Goal: Task Accomplishment & Management: Manage account settings

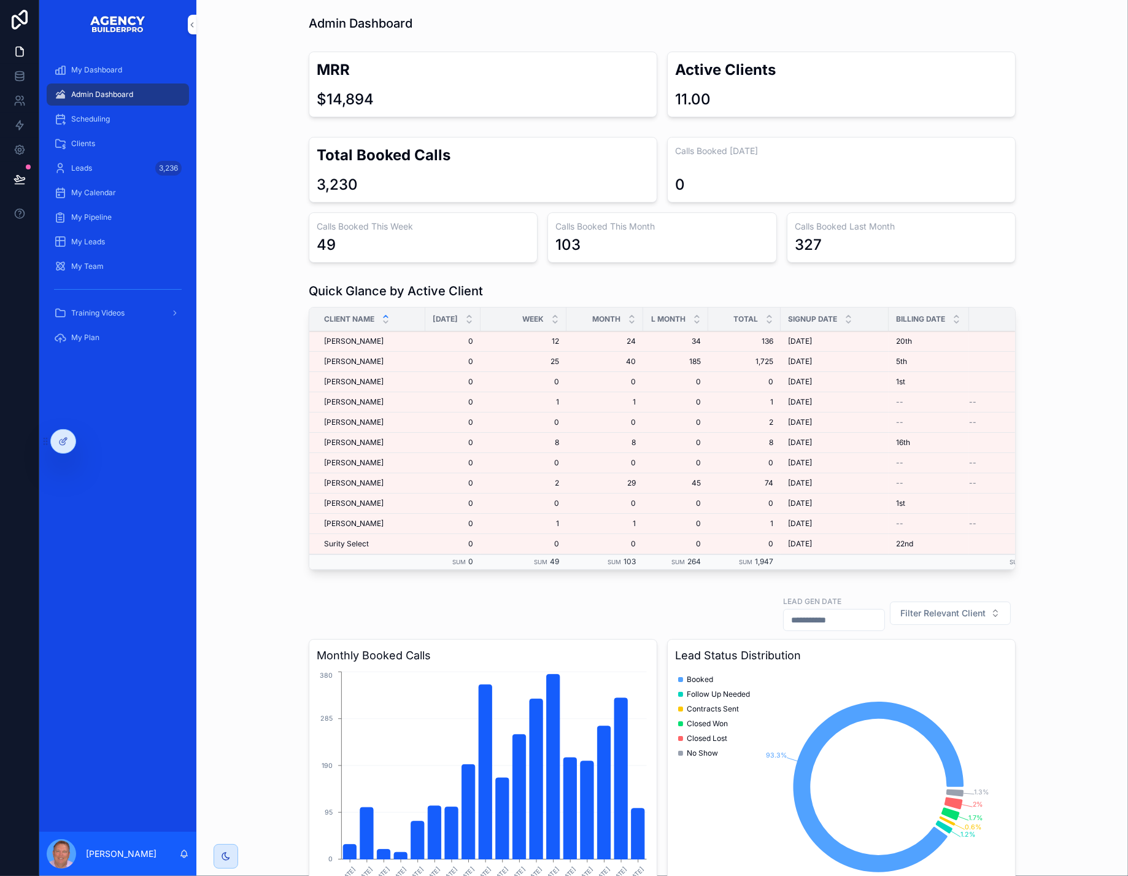
scroll to position [361, 0]
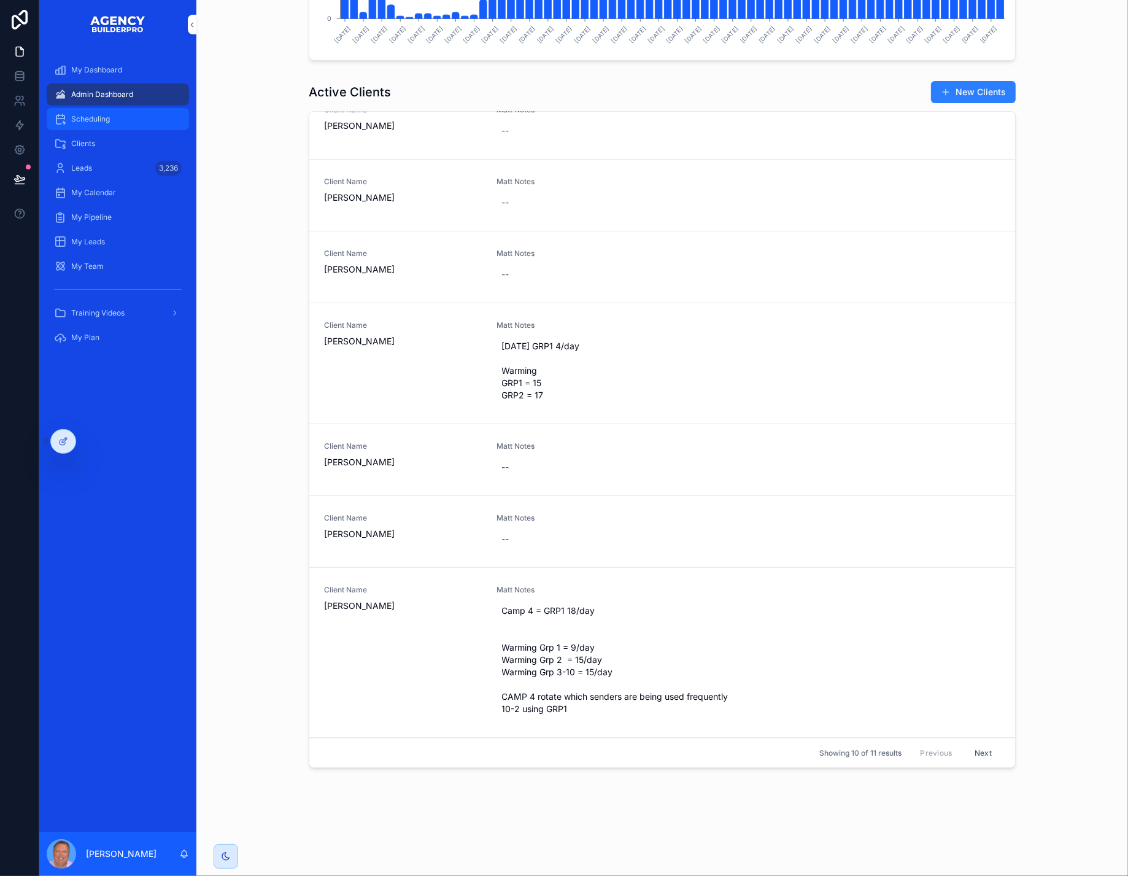
click at [141, 128] on div "Scheduling" at bounding box center [118, 119] width 128 height 20
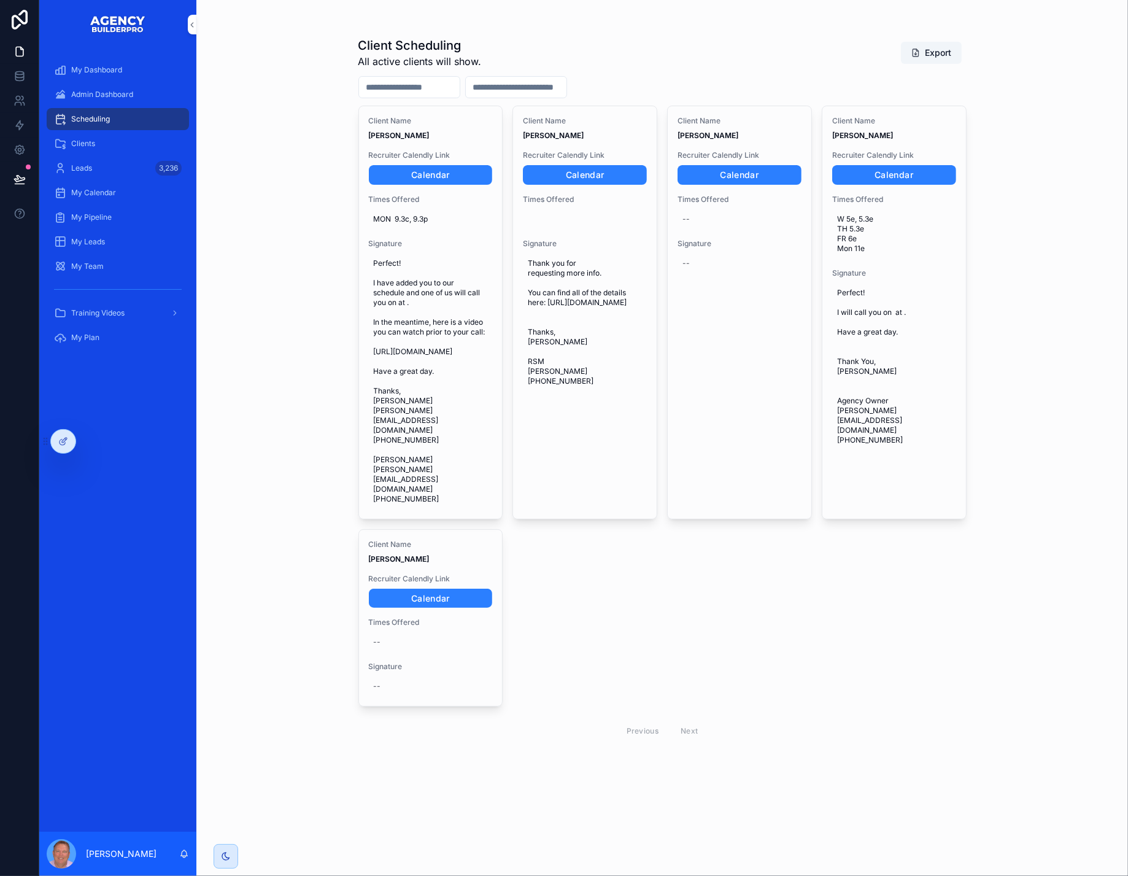
scroll to position [40, 0]
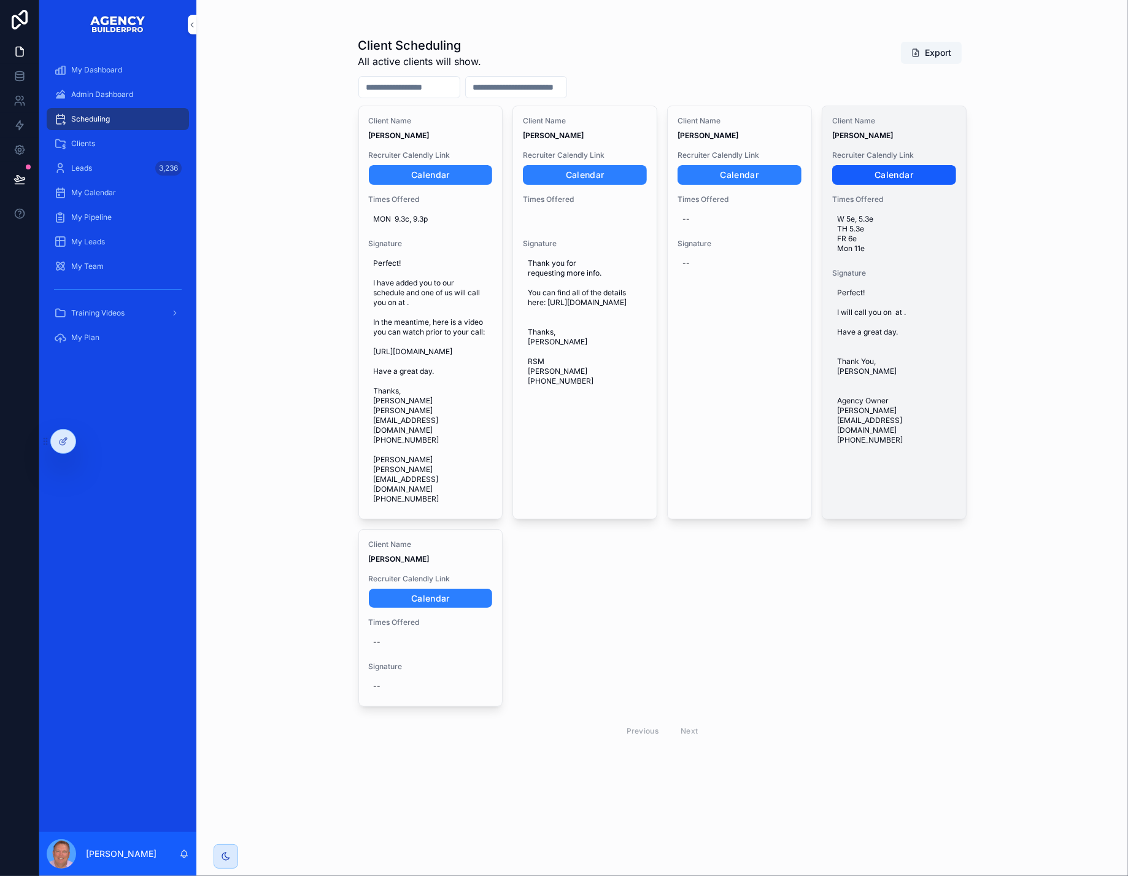
click at [884, 165] on link "Calendar" at bounding box center [894, 175] width 124 height 20
click at [887, 236] on span "W 5e, 5.3e TH 5.3e FR 6e Mon 11e" at bounding box center [894, 233] width 114 height 39
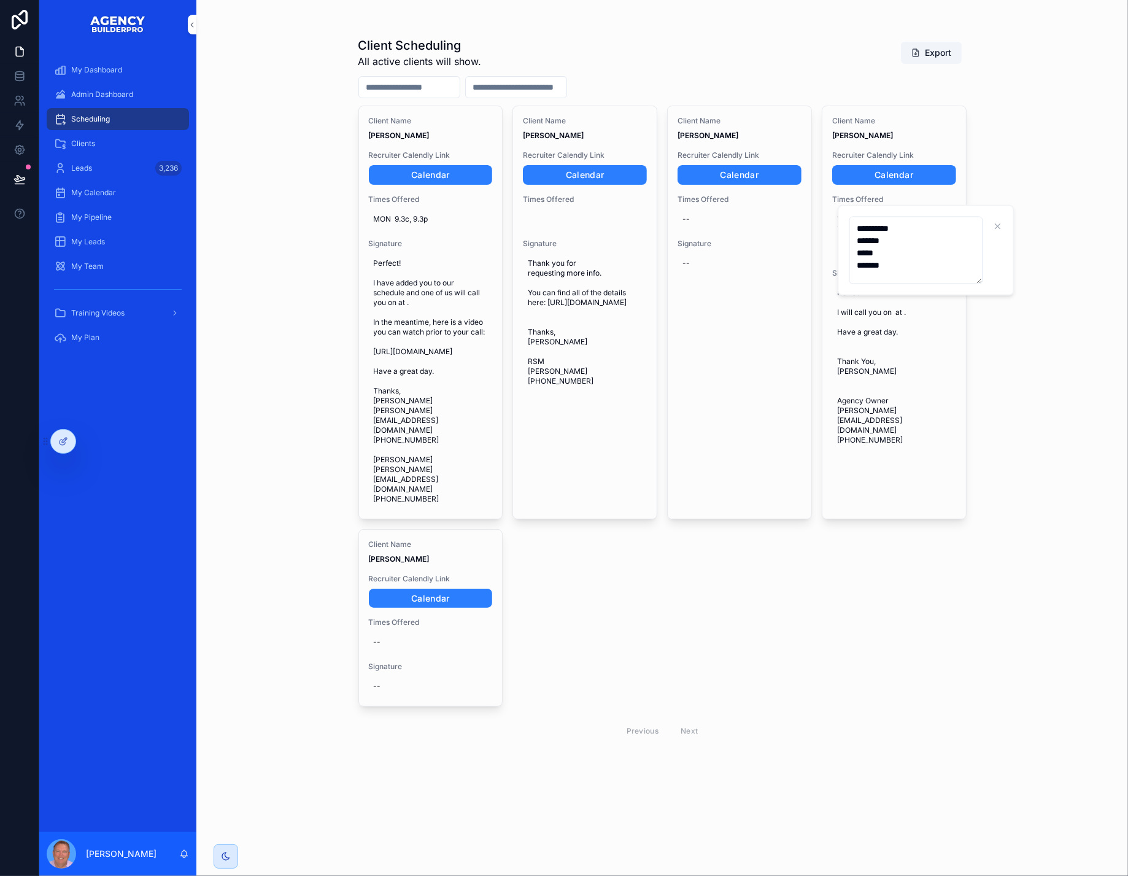
drag, startPoint x: 899, startPoint y: 269, endPoint x: 859, endPoint y: 260, distance: 41.1
click at [859, 260] on textarea "**********" at bounding box center [916, 250] width 134 height 67
type textarea "**********"
click at [1013, 226] on icon "scrollable content" at bounding box center [1015, 227] width 10 height 10
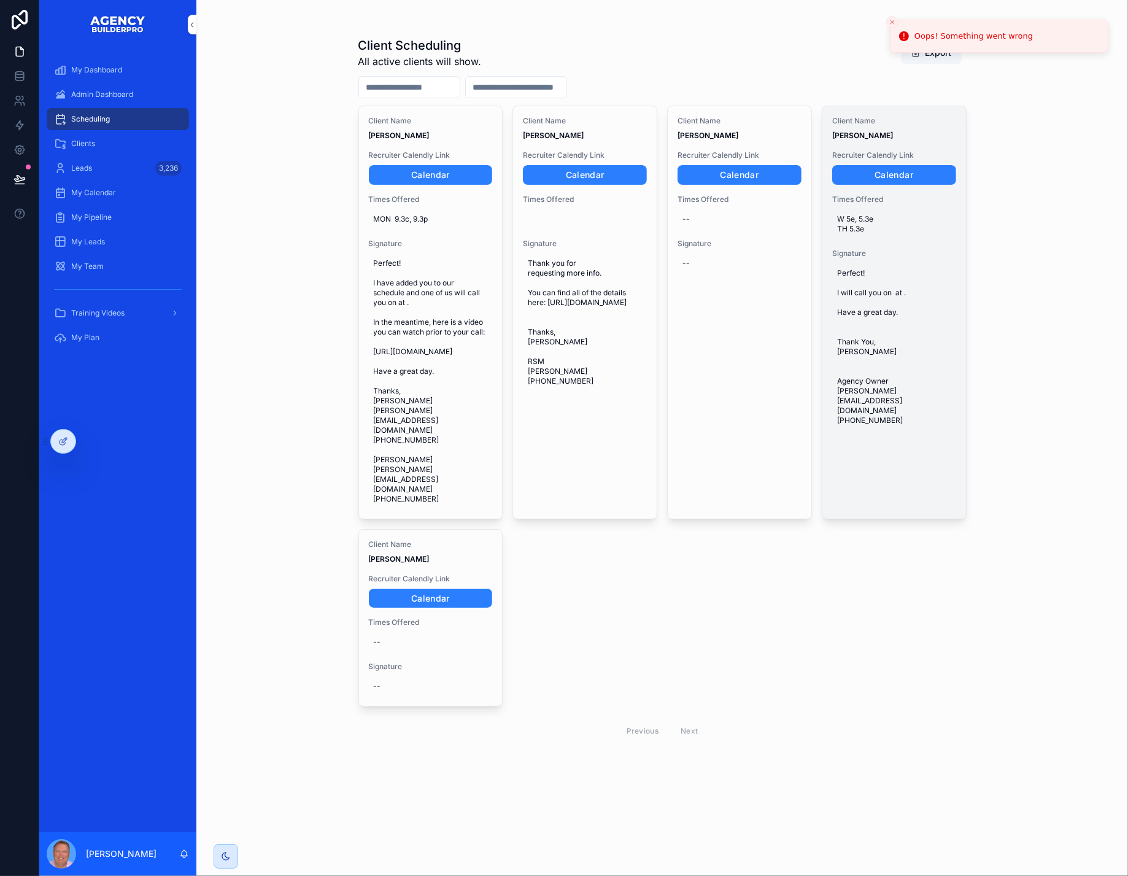
click at [911, 347] on span "Perfect! I will call you on at . Have a great day. Thank You, [PERSON_NAME] Age…" at bounding box center [894, 346] width 114 height 157
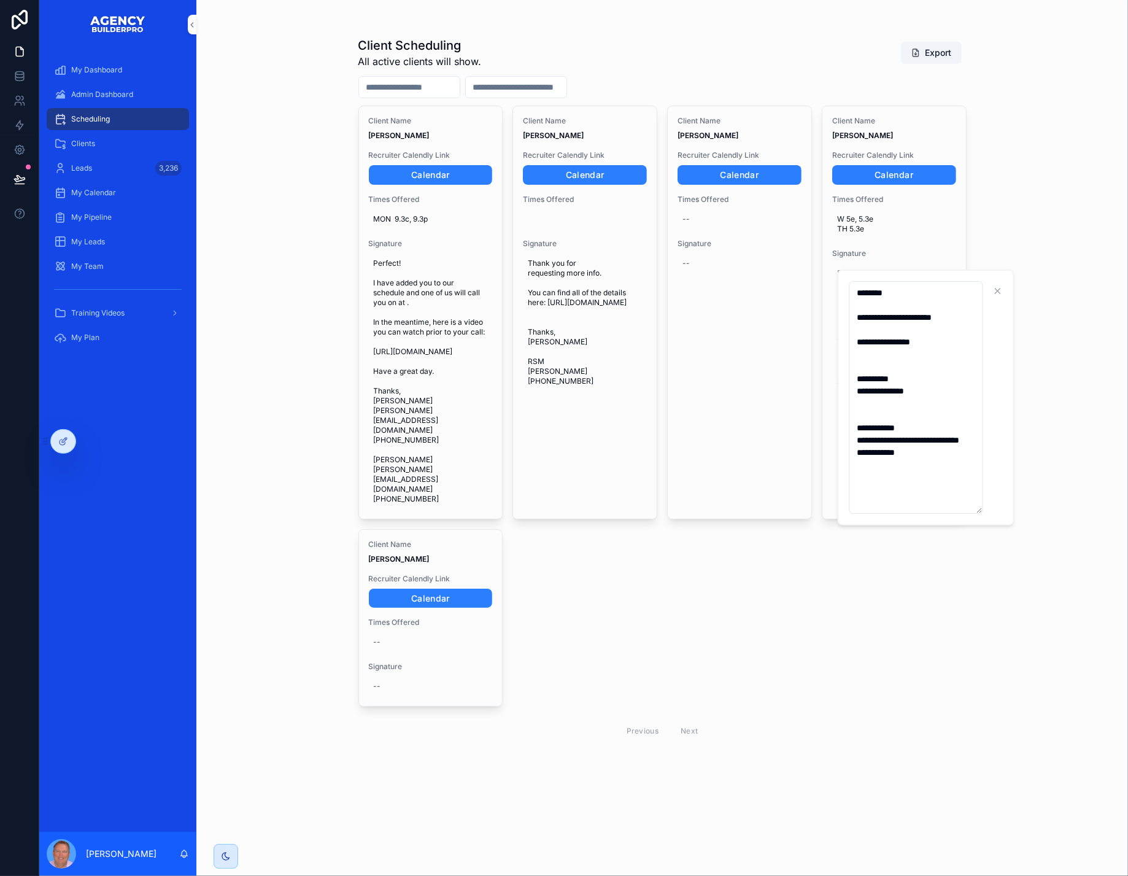
drag, startPoint x: 928, startPoint y: 488, endPoint x: 852, endPoint y: 291, distance: 211.4
click at [852, 291] on textarea "**********" at bounding box center [916, 397] width 134 height 233
click at [1017, 292] on icon "scrollable content" at bounding box center [1015, 291] width 10 height 10
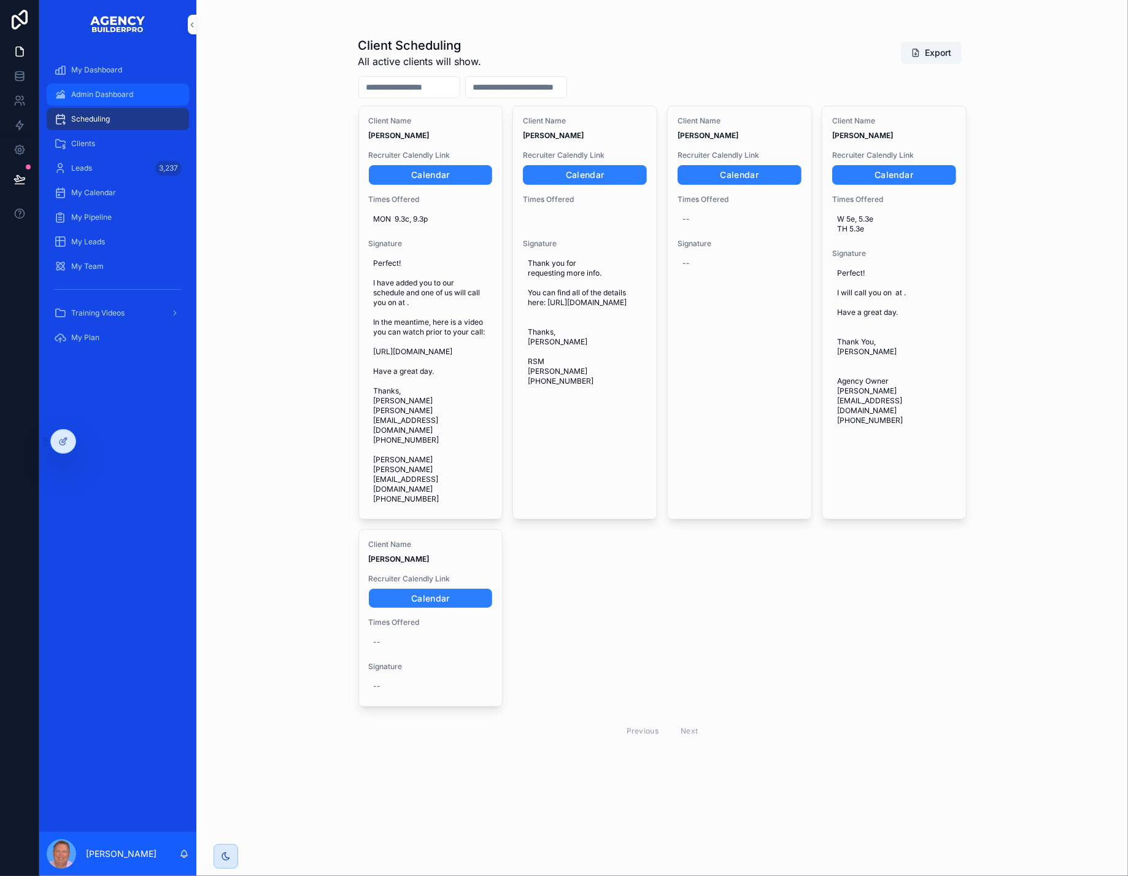
click at [133, 99] on span "Admin Dashboard" at bounding box center [102, 95] width 62 height 10
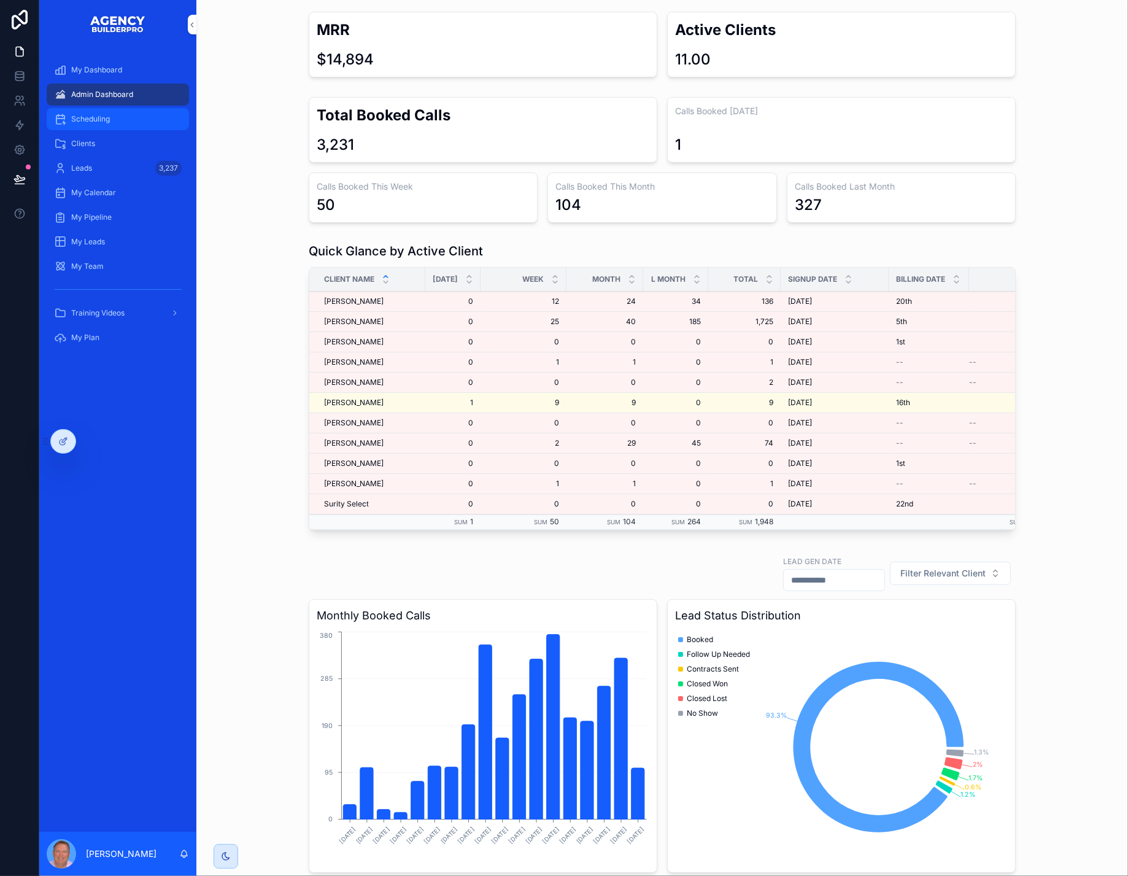
click at [110, 124] on span "Scheduling" at bounding box center [90, 119] width 39 height 10
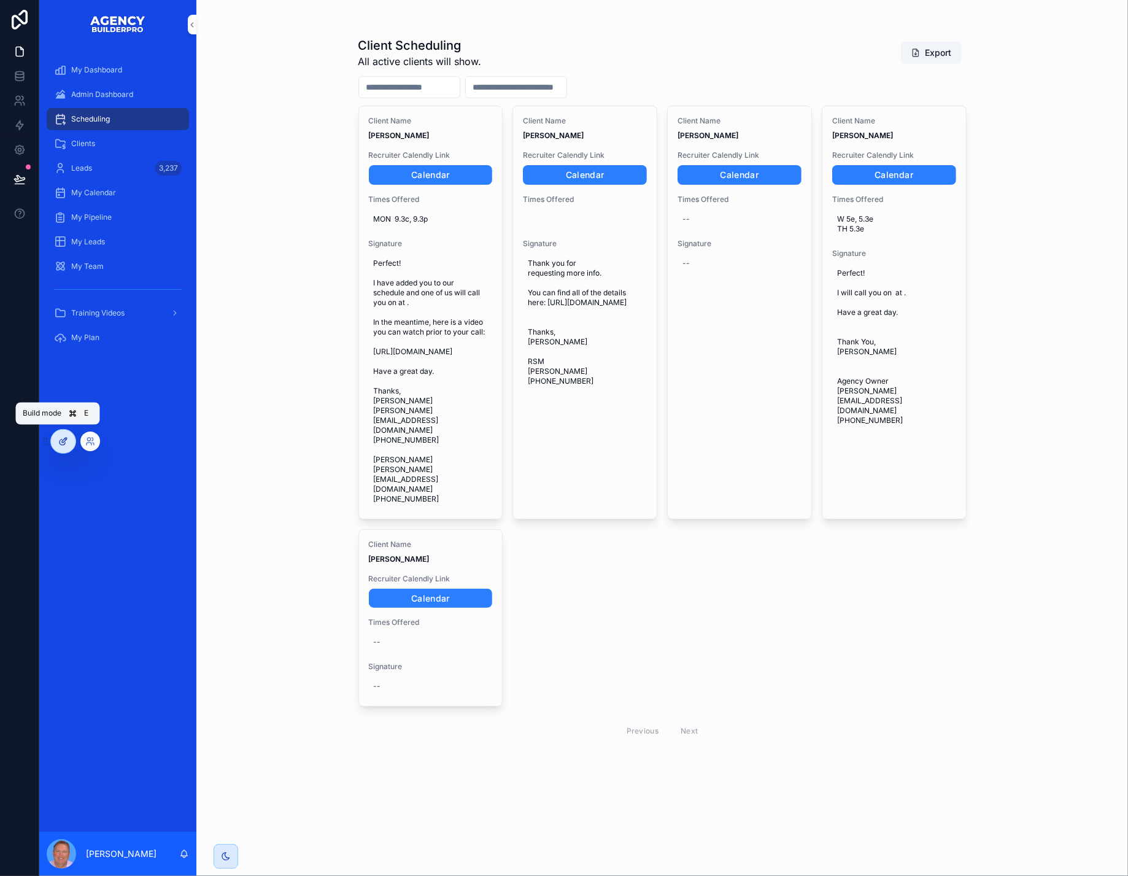
click at [60, 443] on icon at bounding box center [63, 441] width 10 height 10
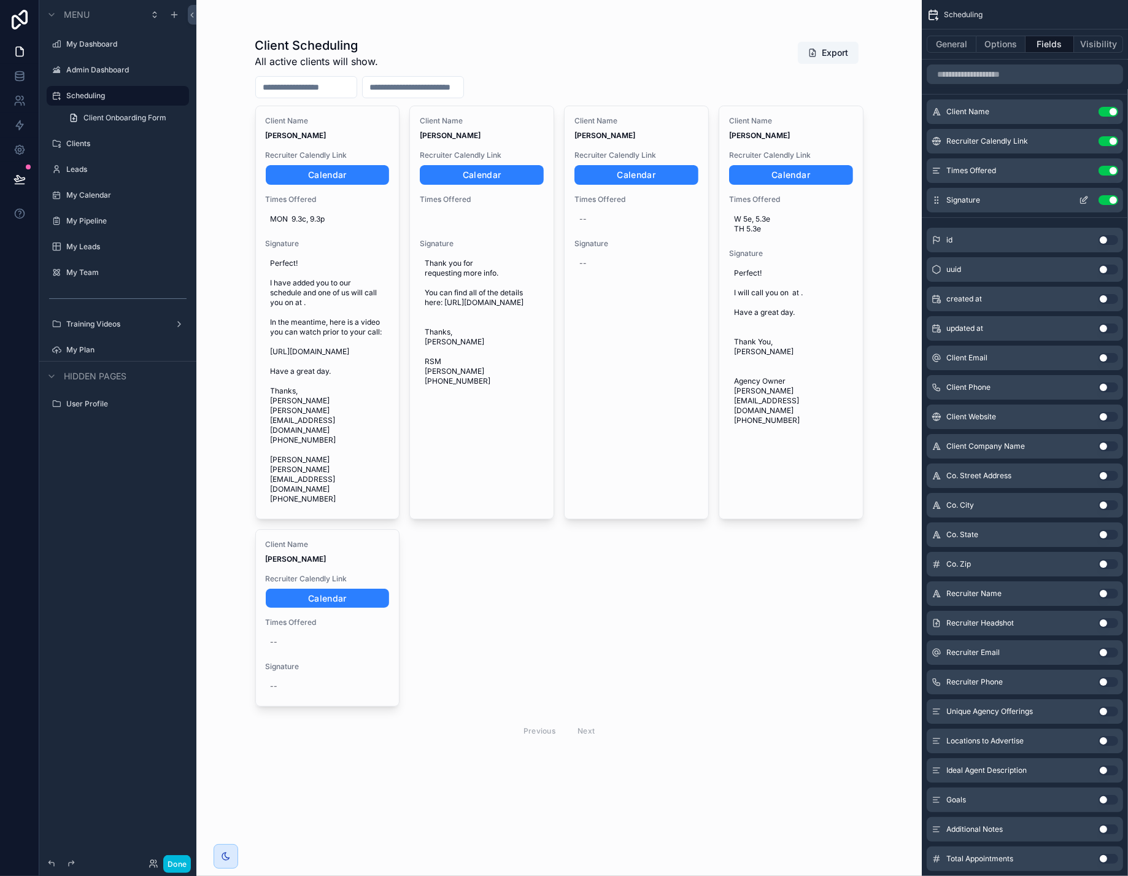
click at [1081, 204] on icon "scrollable content" at bounding box center [1084, 201] width 6 height 6
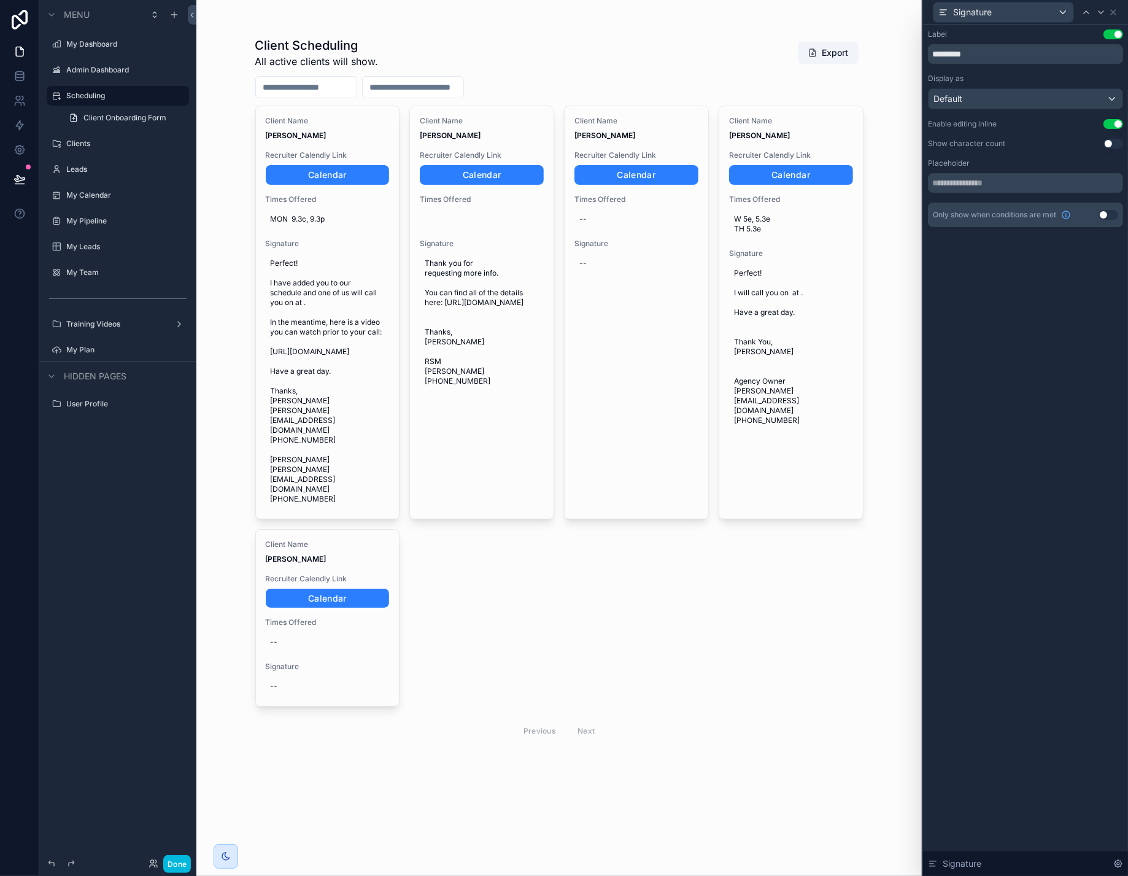
click at [1106, 129] on button "Use setting" at bounding box center [1113, 124] width 20 height 10
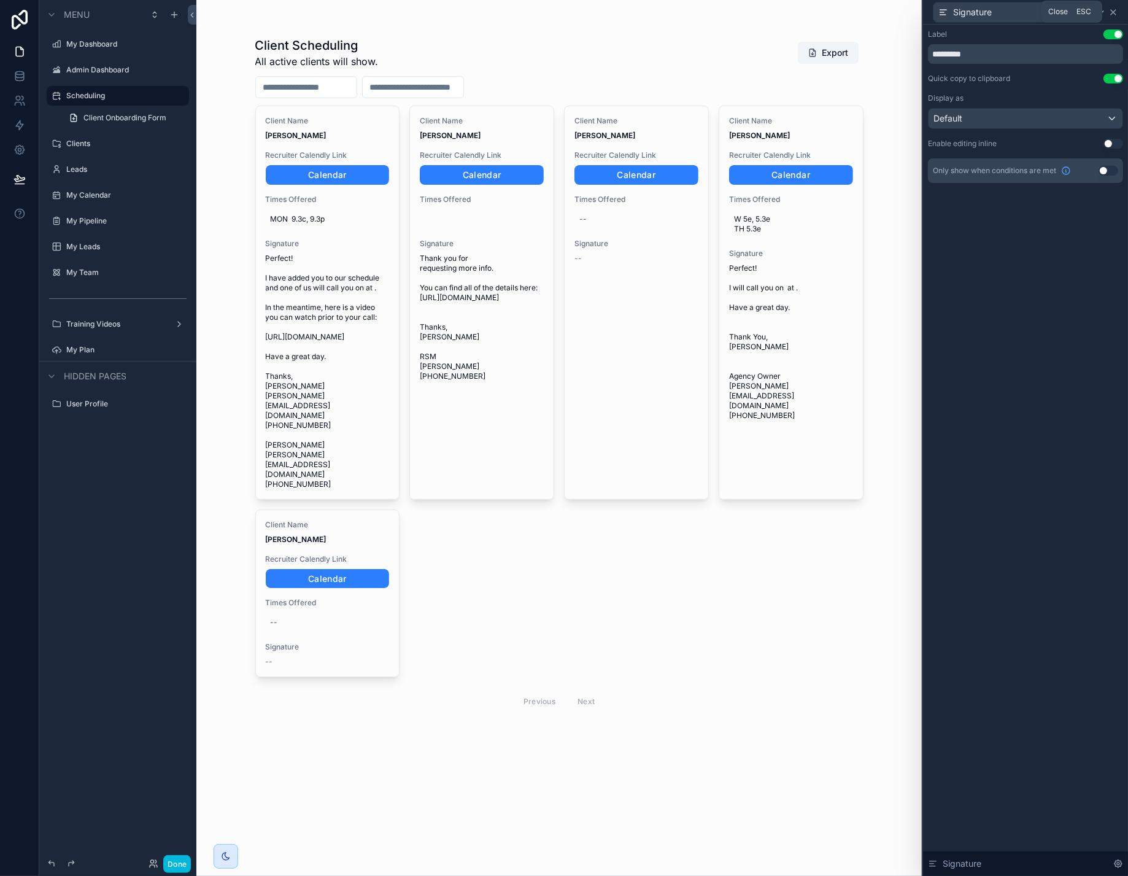
click at [1111, 11] on icon at bounding box center [1113, 12] width 5 height 5
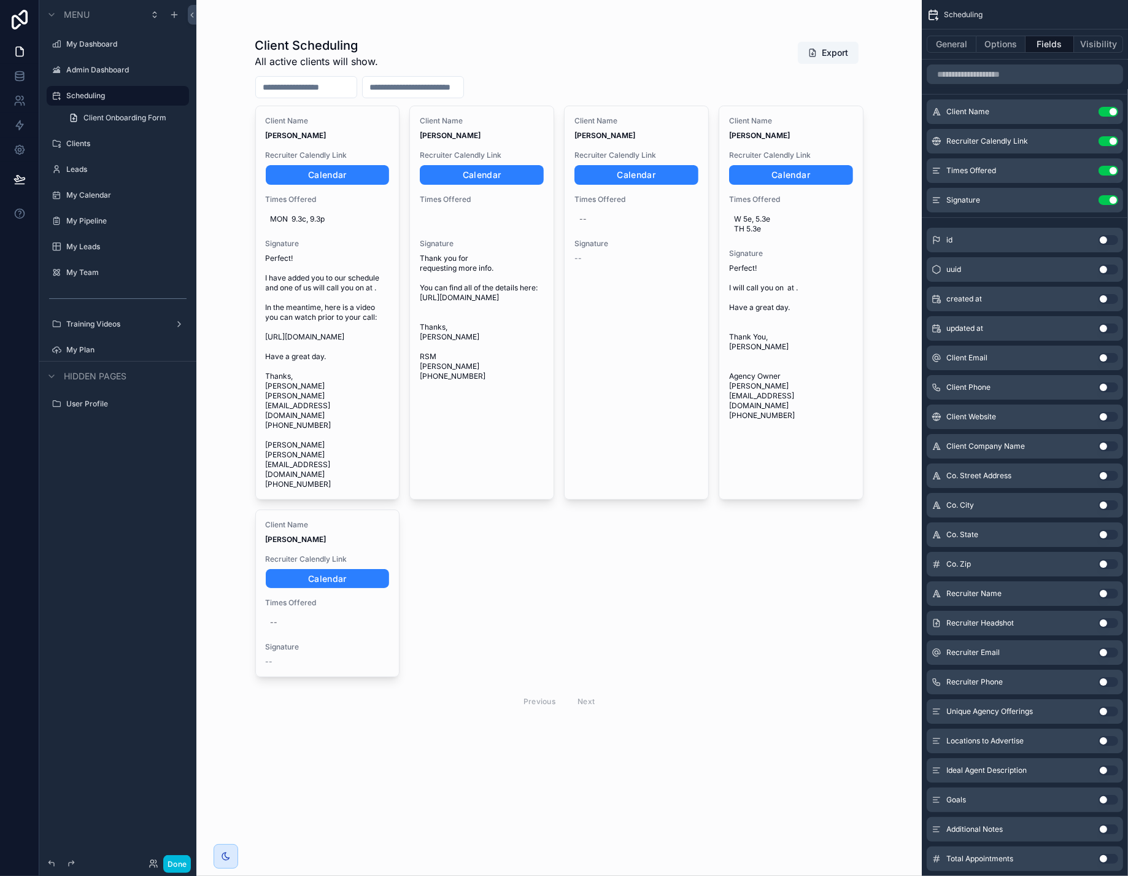
click at [436, 523] on div "scrollable content" at bounding box center [559, 377] width 628 height 755
click at [191, 865] on button "Done" at bounding box center [177, 864] width 28 height 18
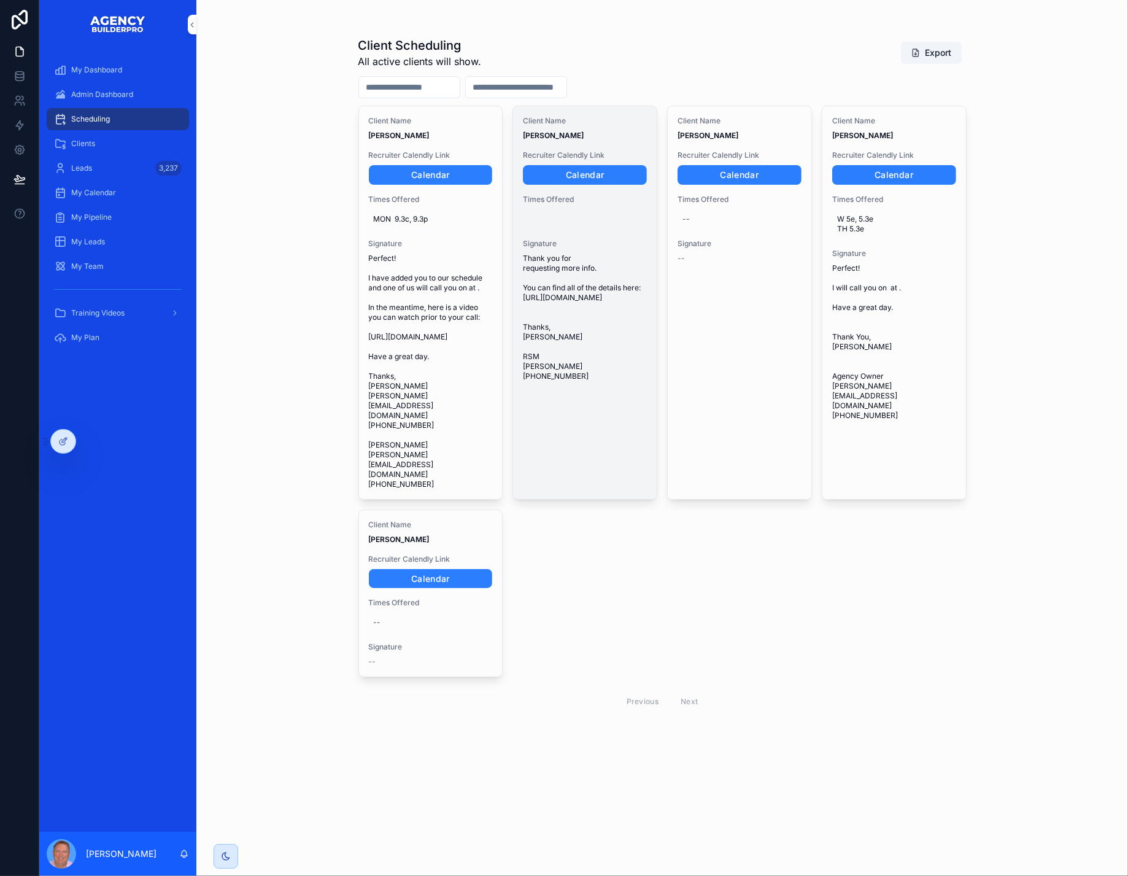
click at [592, 348] on span "Thank you for requesting more info. You can find all of the details here: [URL]…" at bounding box center [585, 317] width 124 height 128
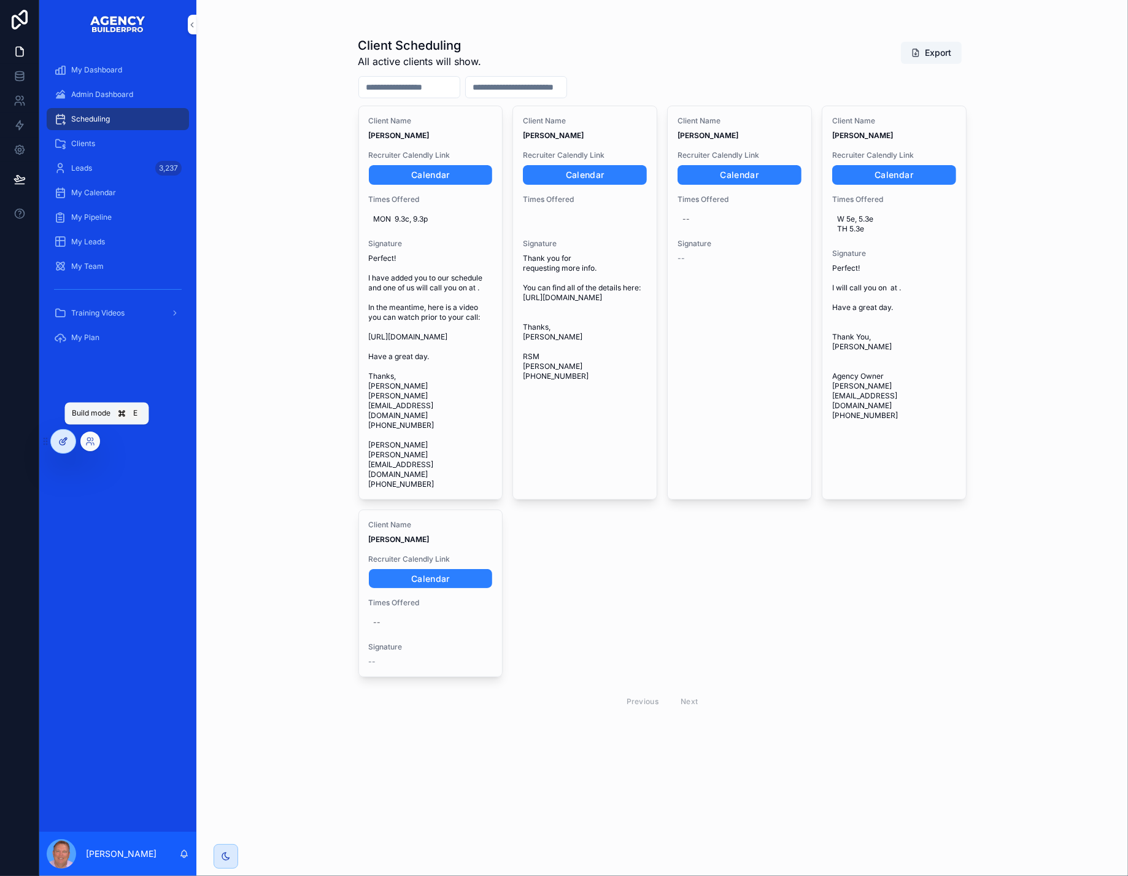
click at [61, 443] on icon at bounding box center [63, 441] width 10 height 10
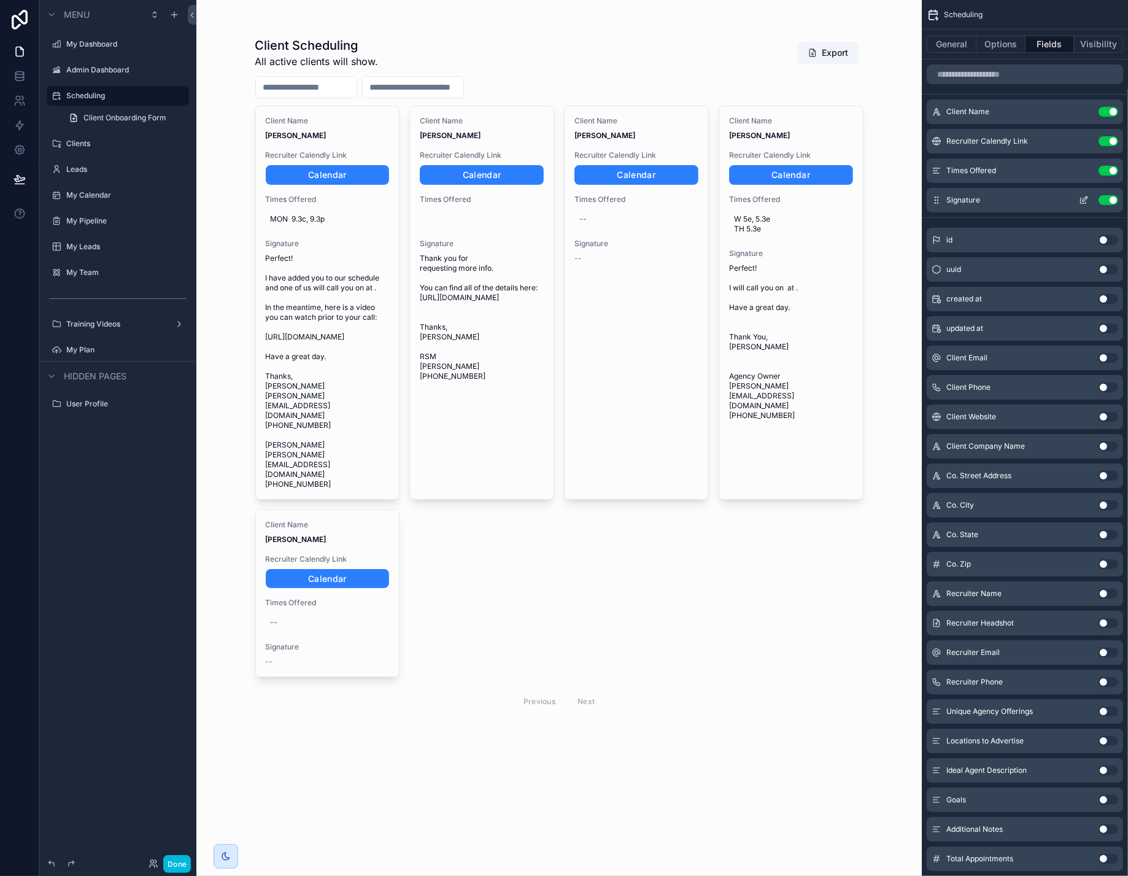
click at [985, 212] on div "Signature Use setting" at bounding box center [1025, 200] width 196 height 25
click at [1081, 204] on icon "scrollable content" at bounding box center [1084, 201] width 6 height 6
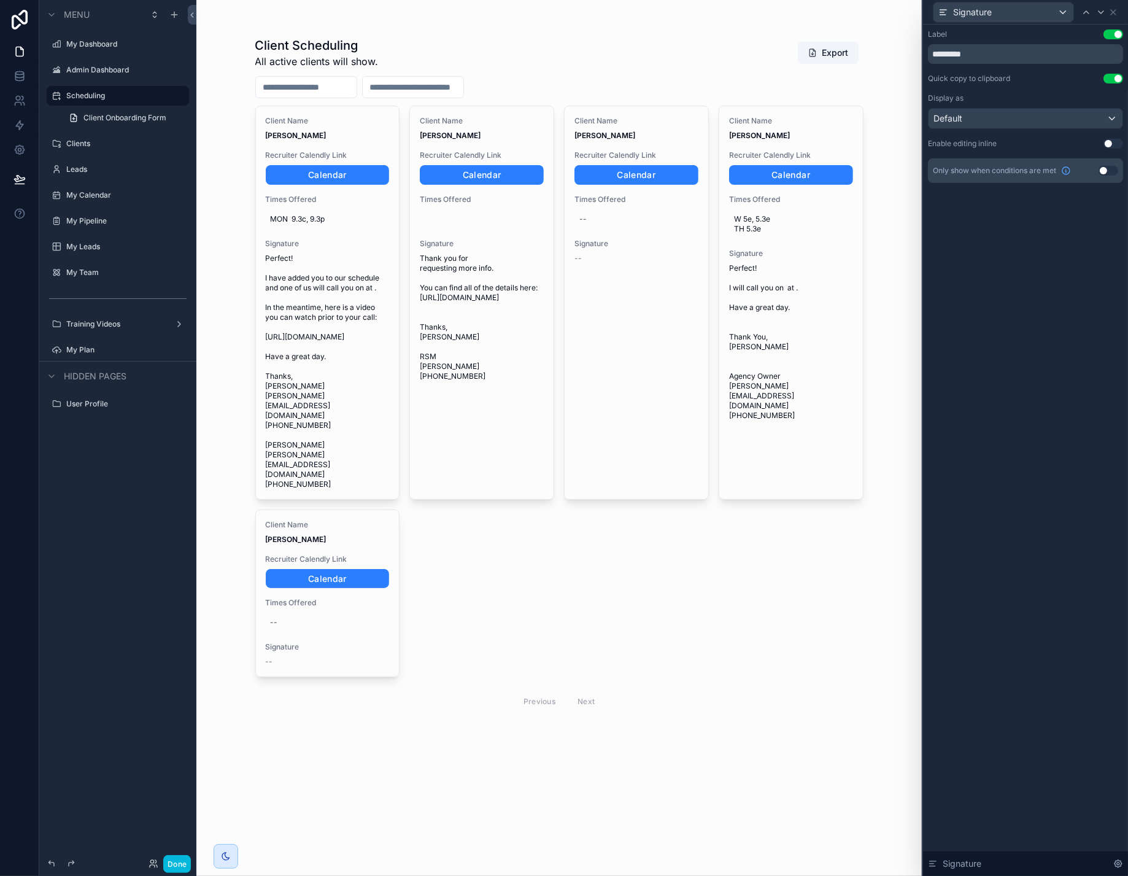
click at [1108, 148] on button "Use setting" at bounding box center [1113, 144] width 20 height 10
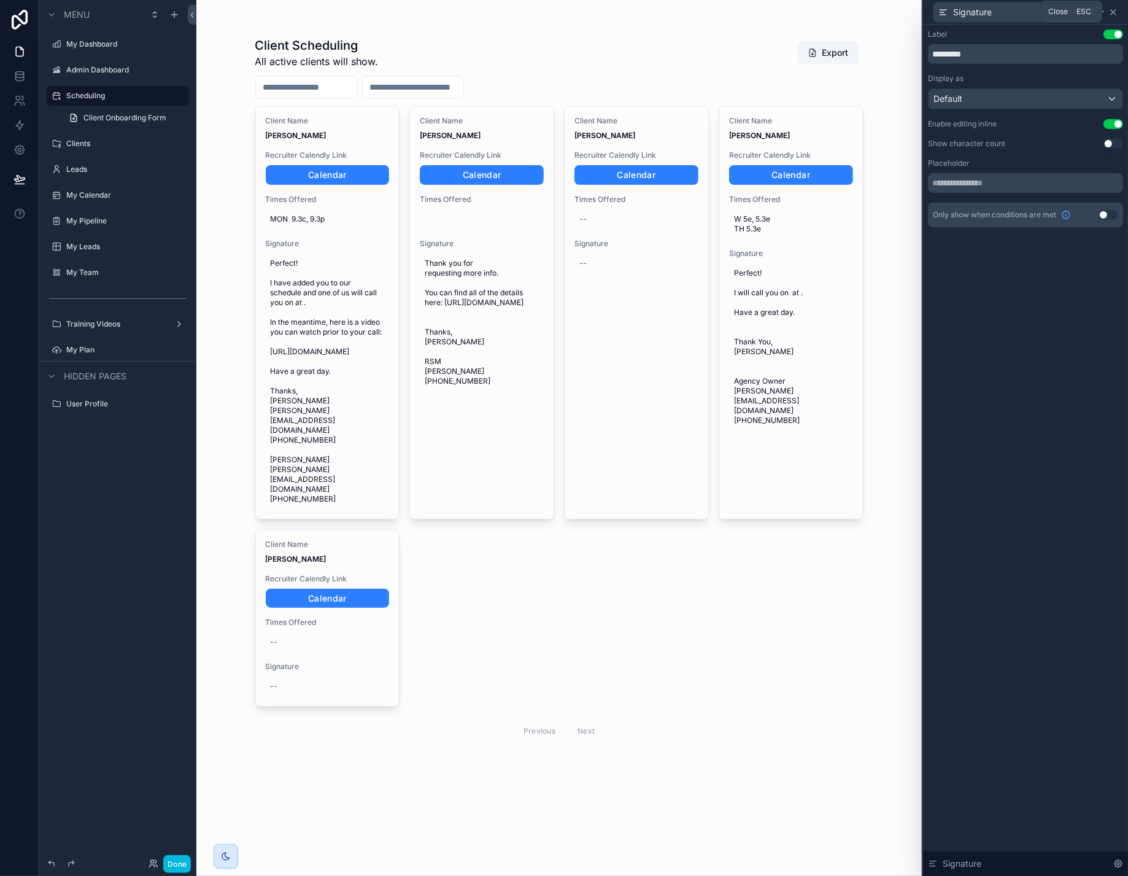
click at [1111, 12] on icon at bounding box center [1113, 12] width 5 height 5
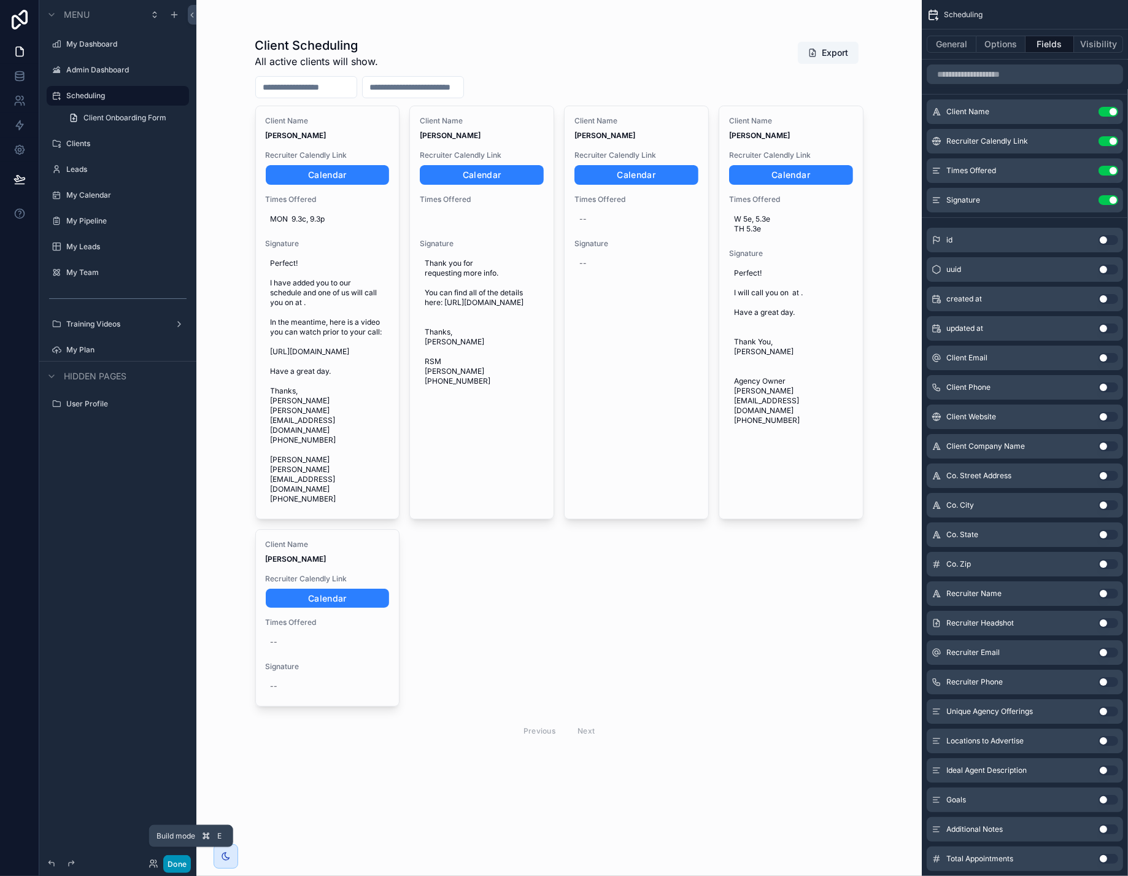
click at [191, 868] on button "Done" at bounding box center [177, 864] width 28 height 18
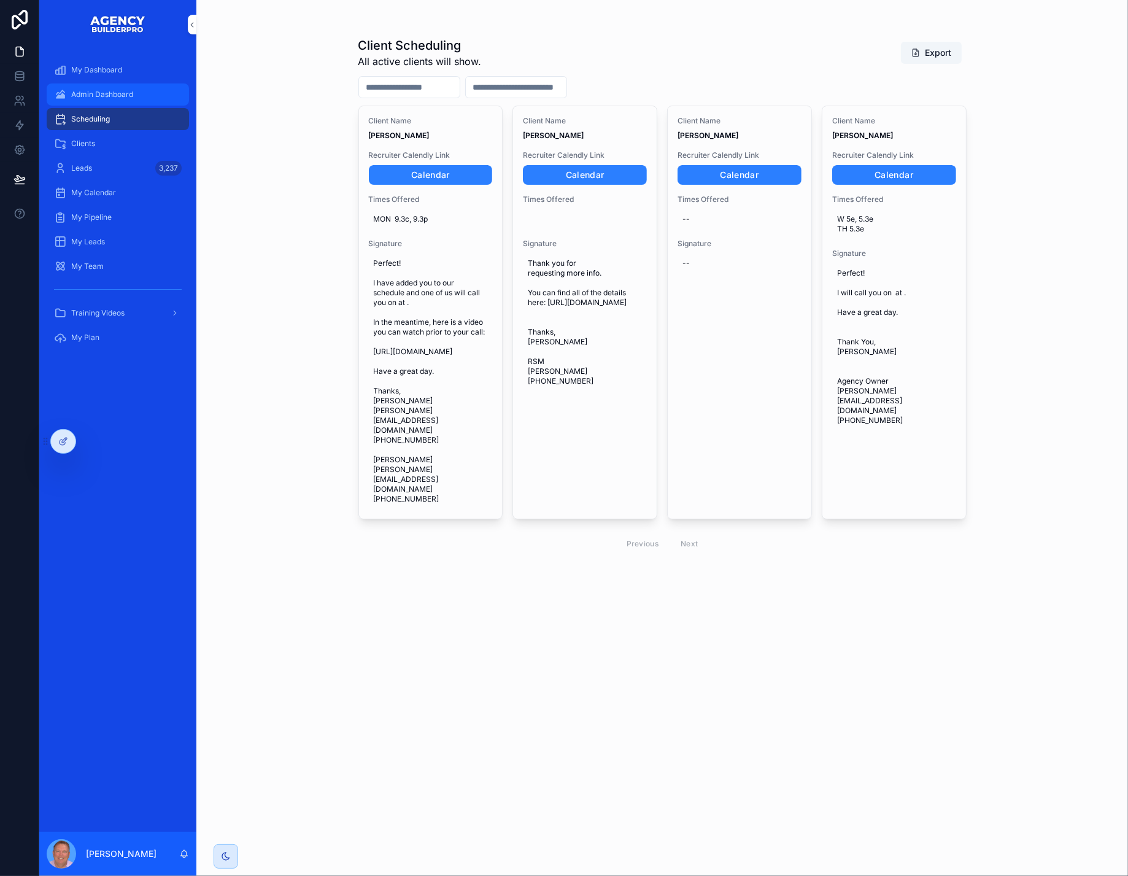
click at [118, 99] on span "Admin Dashboard" at bounding box center [102, 95] width 62 height 10
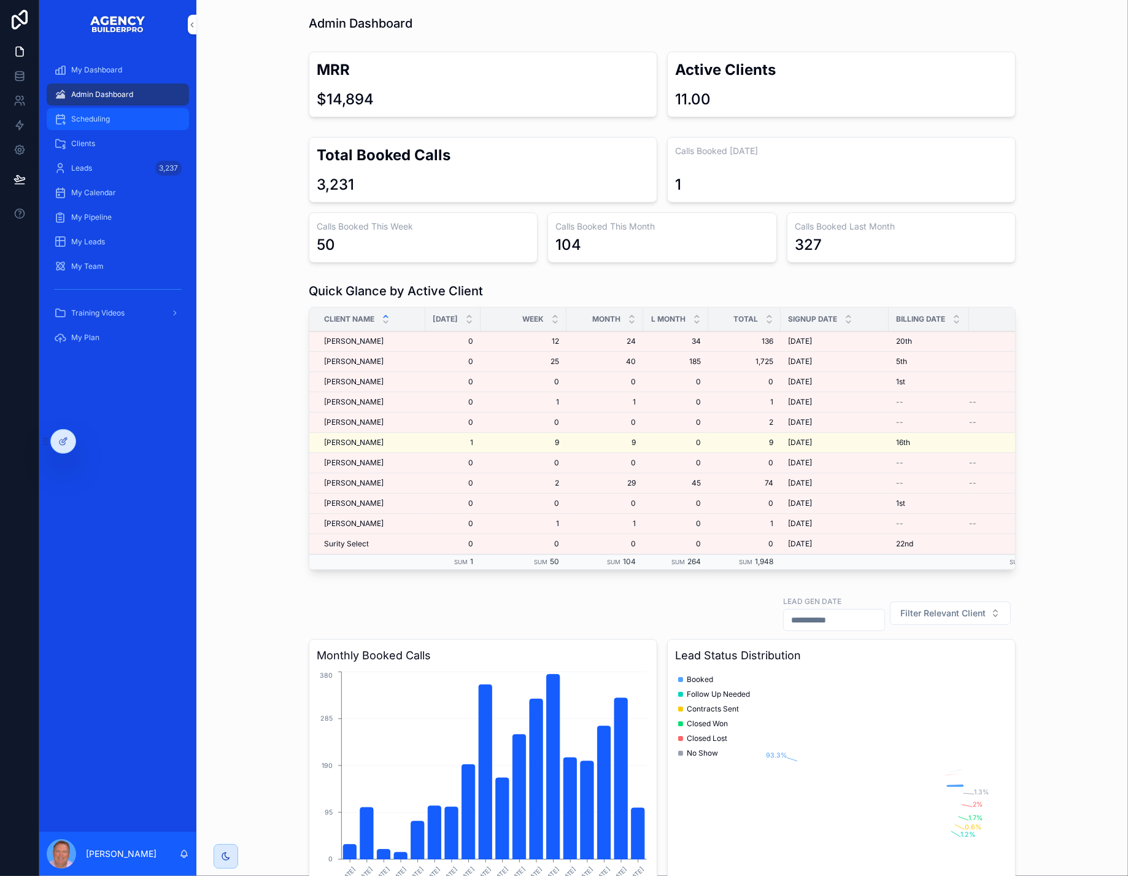
click at [110, 124] on span "Scheduling" at bounding box center [90, 119] width 39 height 10
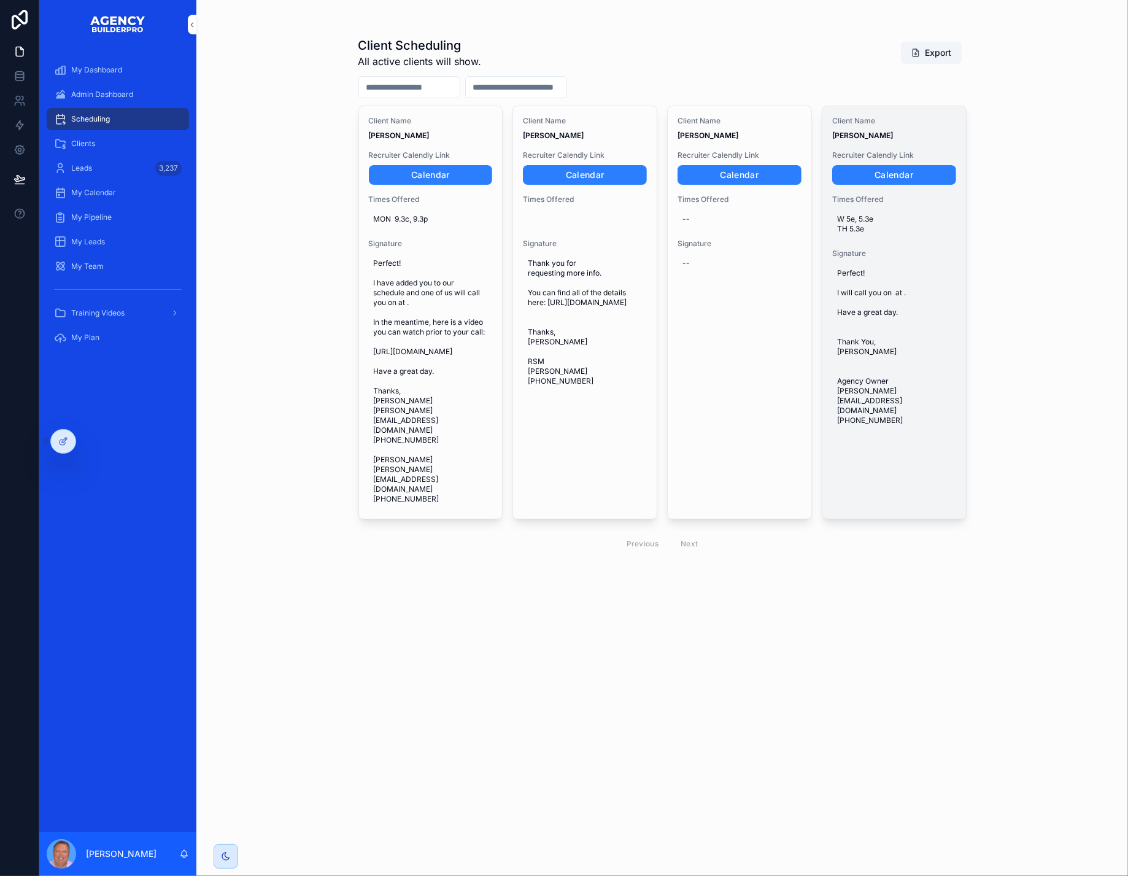
click at [908, 350] on span "Perfect! I will call you on at . Have a great day. Thank You, [PERSON_NAME] Age…" at bounding box center [894, 346] width 114 height 157
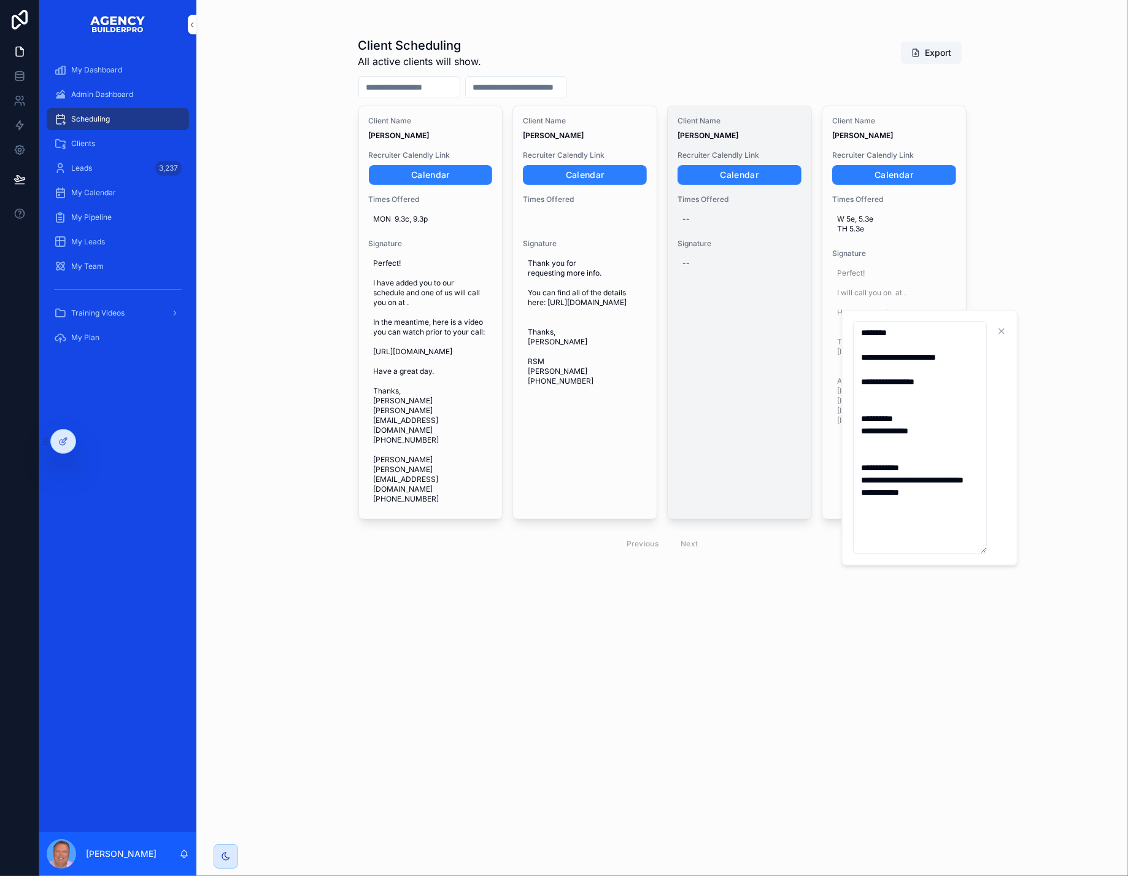
click at [782, 353] on link "Client Name [PERSON_NAME] Recruiter Calendly Link Calendar Times Offered -- Sig…" at bounding box center [739, 313] width 145 height 414
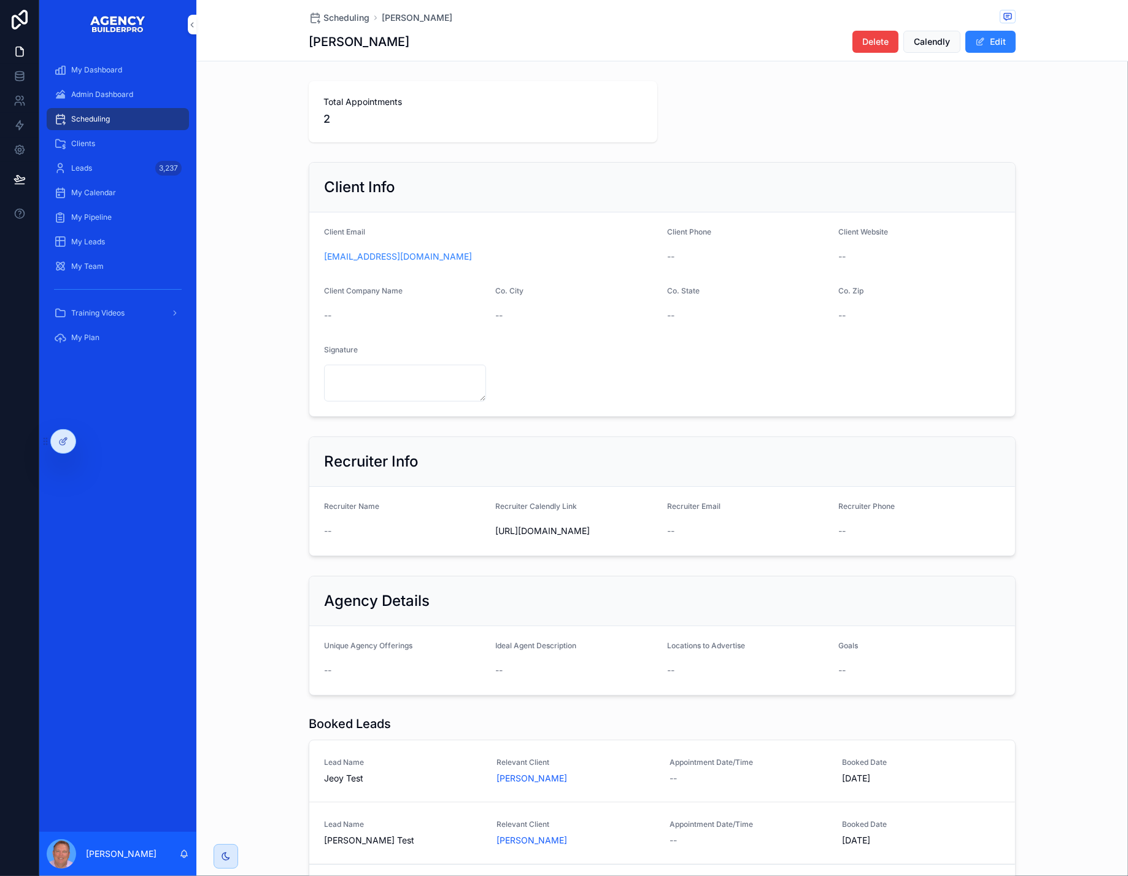
scroll to position [6, 0]
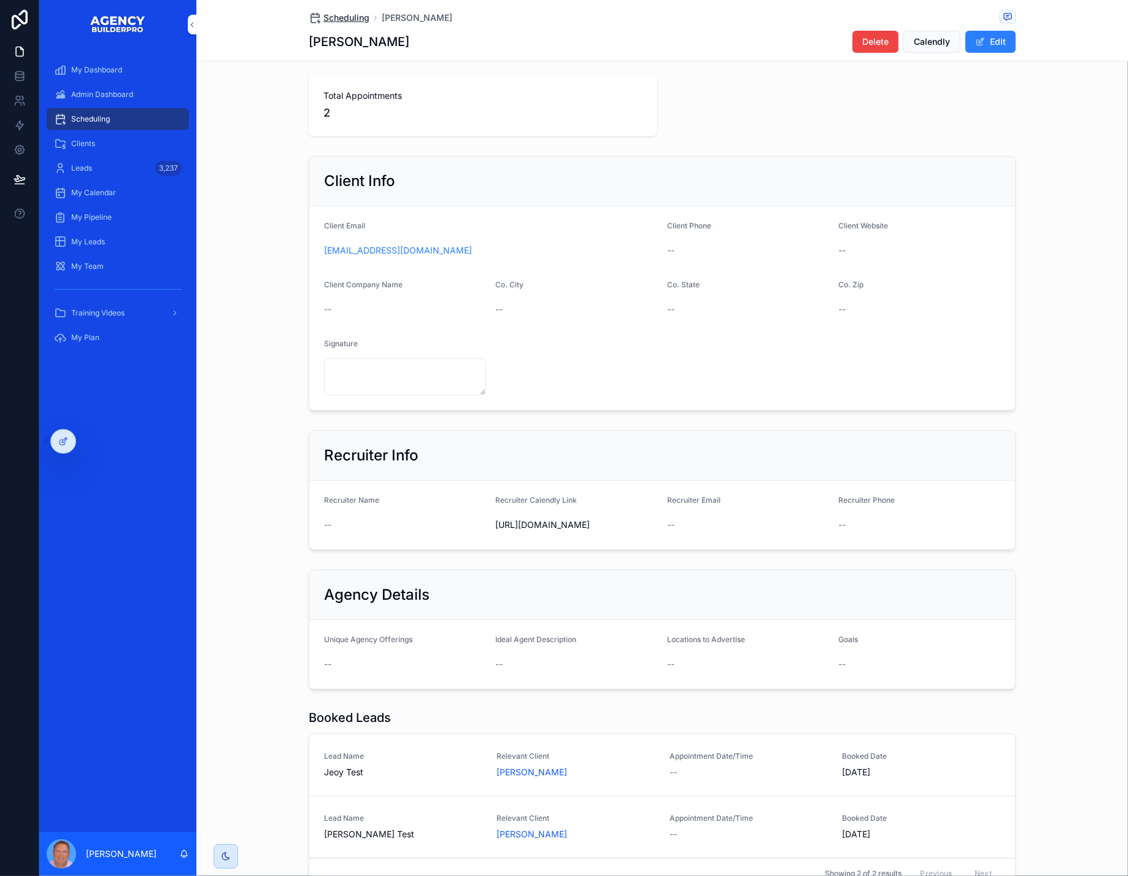
click at [323, 19] on span "Scheduling" at bounding box center [346, 18] width 46 height 12
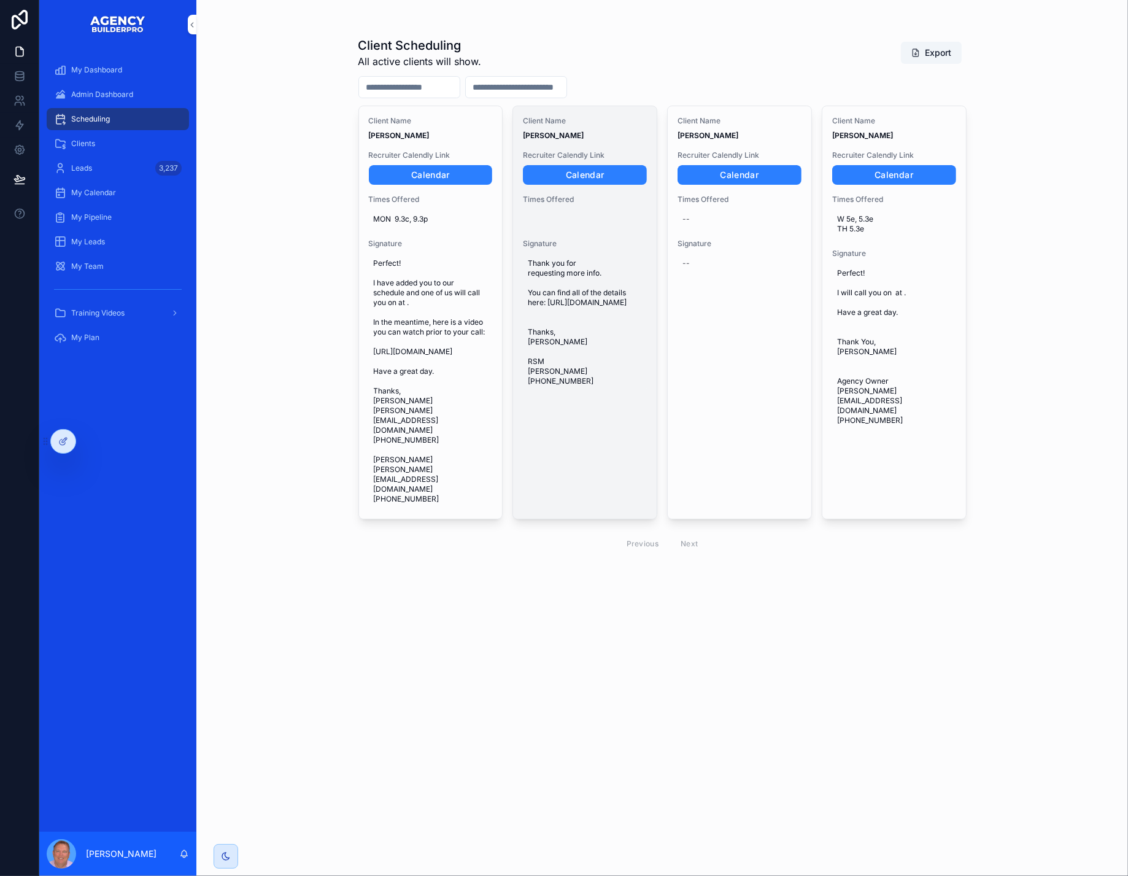
click at [604, 356] on span "Thank you for requesting more info. You can find all of the details here: [URL]…" at bounding box center [585, 322] width 114 height 128
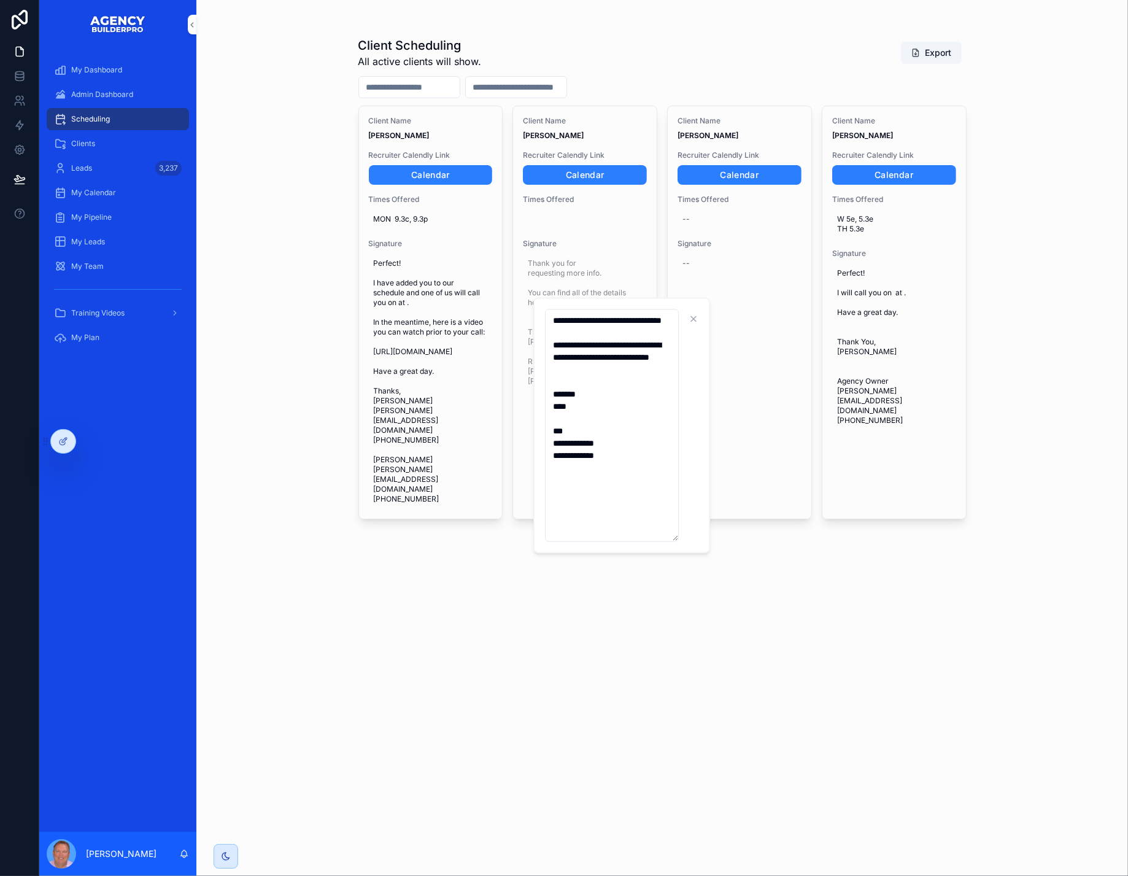
drag, startPoint x: 633, startPoint y: 518, endPoint x: 550, endPoint y: 318, distance: 216.8
click at [550, 318] on textarea "**********" at bounding box center [612, 425] width 134 height 233
click at [712, 315] on icon "scrollable content" at bounding box center [711, 319] width 10 height 10
